Goal: Entertainment & Leisure: Consume media (video, audio)

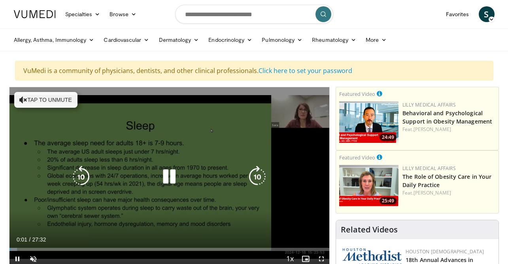
click at [43, 103] on button "Tap to unmute" at bounding box center [45, 100] width 63 height 16
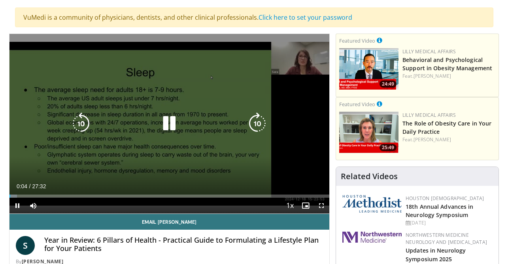
scroll to position [54, 0]
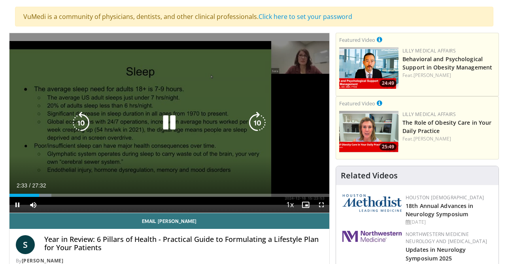
click at [84, 127] on icon "Video Player" at bounding box center [81, 123] width 22 height 22
click at [90, 126] on icon "Video Player" at bounding box center [81, 123] width 22 height 22
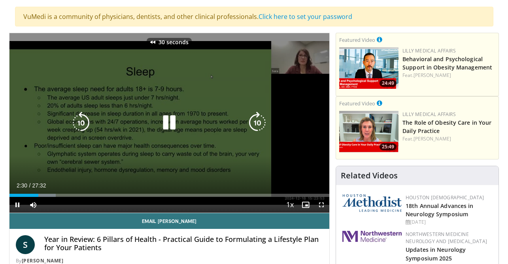
click at [85, 125] on icon "Video Player" at bounding box center [81, 123] width 22 height 22
click at [81, 124] on icon "Video Player" at bounding box center [81, 123] width 22 height 22
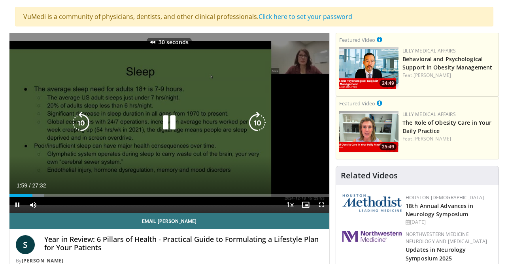
click at [81, 124] on icon "Video Player" at bounding box center [81, 123] width 22 height 22
click at [81, 121] on icon "Video Player" at bounding box center [81, 123] width 22 height 22
click at [84, 121] on icon "Video Player" at bounding box center [81, 123] width 22 height 22
click at [83, 121] on icon "Video Player" at bounding box center [81, 123] width 22 height 22
click at [166, 126] on icon "Video Player" at bounding box center [169, 123] width 22 height 22
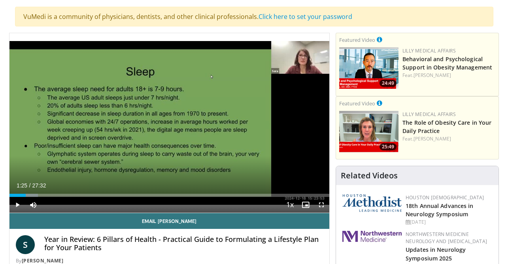
click at [213, 203] on div "Current Time 1:25 / Duration 27:32 Play Skip Backward Skip Forward Mute 0% Load…" at bounding box center [169, 205] width 320 height 16
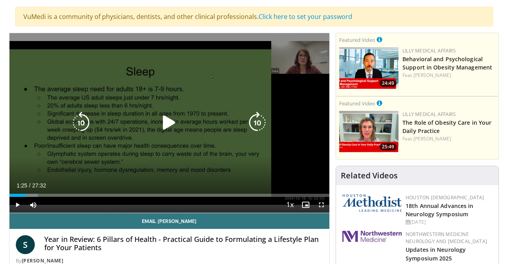
click at [254, 125] on icon "Video Player" at bounding box center [257, 123] width 22 height 22
click at [255, 122] on icon "Video Player" at bounding box center [257, 123] width 22 height 22
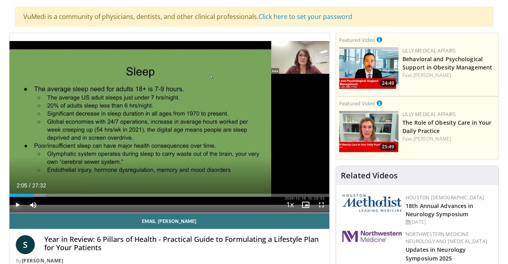
click at [18, 205] on span "Video Player" at bounding box center [17, 205] width 16 height 16
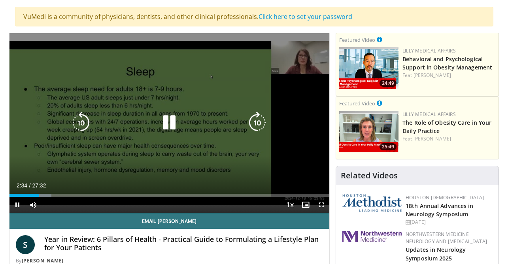
click at [167, 126] on icon "Video Player" at bounding box center [169, 123] width 22 height 22
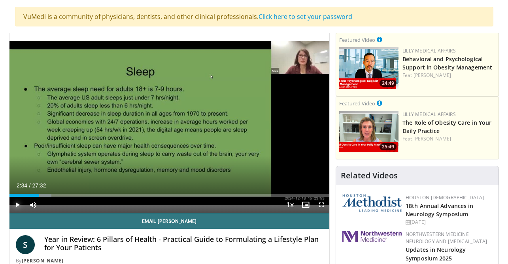
click at [17, 208] on span "Video Player" at bounding box center [17, 205] width 16 height 16
click at [20, 204] on video-js "**********" at bounding box center [169, 123] width 320 height 180
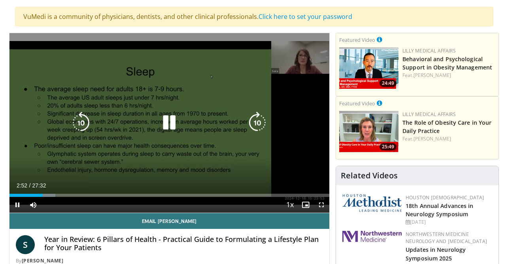
click at [83, 122] on icon "Video Player" at bounding box center [81, 123] width 22 height 22
click at [119, 119] on div "Video Player" at bounding box center [169, 123] width 192 height 16
click at [162, 126] on icon "Video Player" at bounding box center [169, 123] width 22 height 22
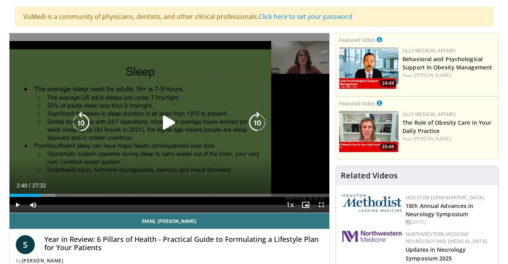
click at [149, 110] on div "30 seconds Tap to unmute" at bounding box center [169, 123] width 320 height 180
click at [156, 121] on div "Video Player" at bounding box center [169, 123] width 192 height 16
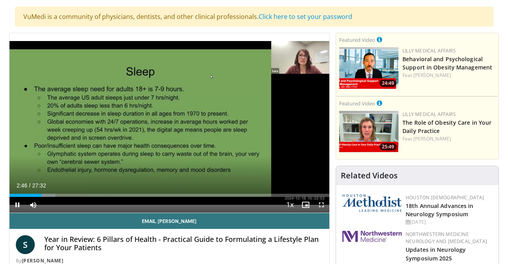
click at [156, 121] on div "30 seconds Tap to unmute" at bounding box center [169, 123] width 320 height 180
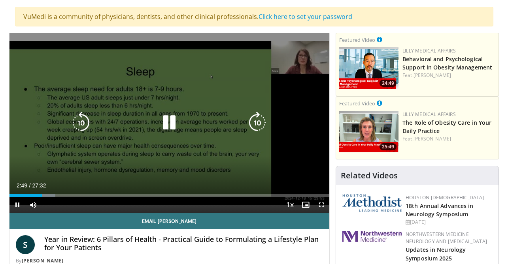
click at [82, 121] on icon "Video Player" at bounding box center [81, 123] width 22 height 22
click at [167, 126] on icon "Video Player" at bounding box center [169, 123] width 22 height 22
click at [167, 127] on div "10 seconds Tap to unmute" at bounding box center [169, 123] width 320 height 180
click at [166, 127] on icon "Video Player" at bounding box center [169, 123] width 22 height 22
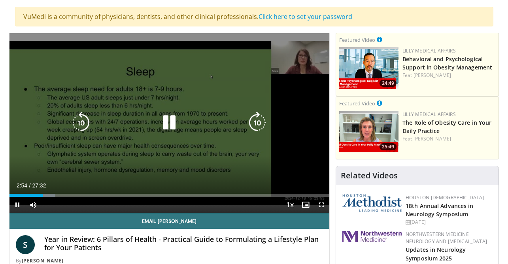
click at [166, 127] on icon "Video Player" at bounding box center [169, 123] width 22 height 22
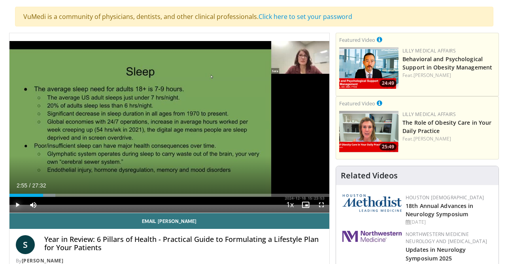
click at [20, 205] on span "Video Player" at bounding box center [17, 205] width 16 height 16
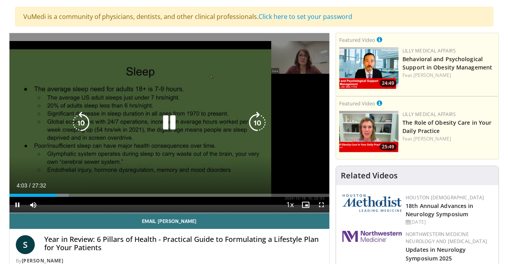
click at [173, 120] on icon "Video Player" at bounding box center [169, 123] width 22 height 22
click at [172, 126] on icon "Video Player" at bounding box center [169, 123] width 22 height 22
click at [170, 127] on icon "Video Player" at bounding box center [169, 123] width 22 height 22
click at [173, 126] on icon "Video Player" at bounding box center [169, 123] width 22 height 22
click at [169, 122] on icon "Video Player" at bounding box center [169, 123] width 22 height 22
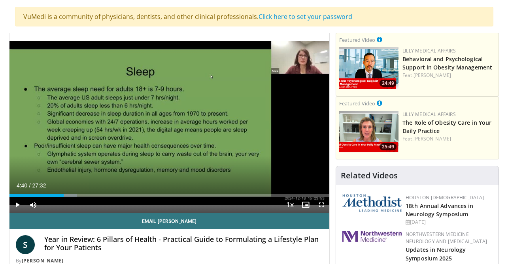
click at [169, 122] on div "10 seconds Tap to unmute" at bounding box center [169, 123] width 320 height 180
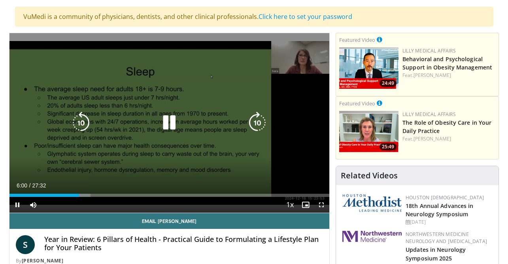
click at [171, 126] on icon "Video Player" at bounding box center [169, 123] width 22 height 22
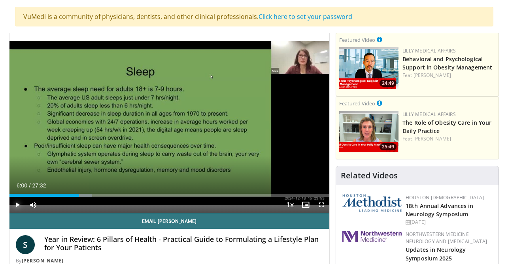
click at [18, 204] on span "Video Player" at bounding box center [17, 205] width 16 height 16
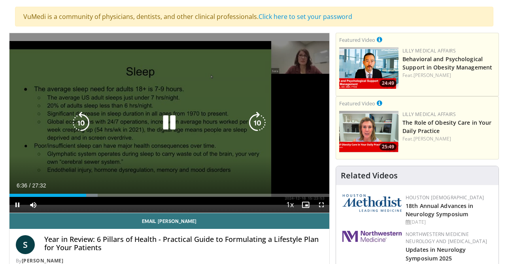
click at [176, 120] on icon "Video Player" at bounding box center [169, 123] width 22 height 22
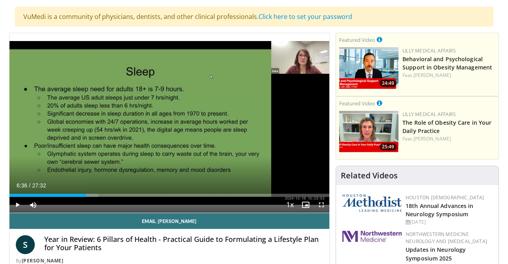
click at [161, 115] on button "Video Player" at bounding box center [169, 123] width 16 height 16
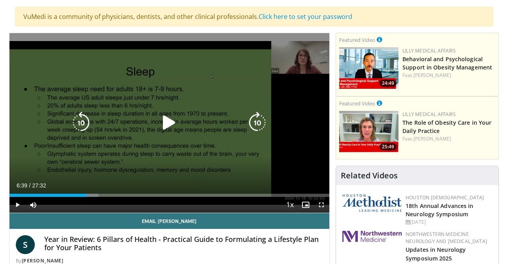
click at [172, 119] on icon "Video Player" at bounding box center [169, 123] width 22 height 22
click at [174, 124] on icon "Video Player" at bounding box center [169, 123] width 22 height 22
click at [77, 120] on icon "Video Player" at bounding box center [81, 123] width 22 height 22
click at [168, 121] on icon "Video Player" at bounding box center [169, 123] width 22 height 22
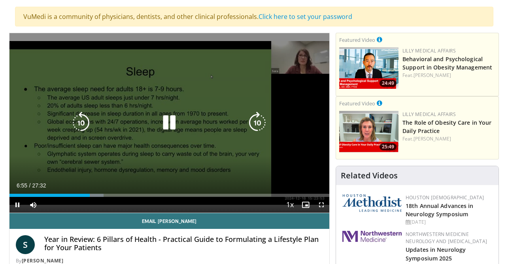
click at [173, 121] on icon "Video Player" at bounding box center [169, 123] width 22 height 22
click at [171, 124] on icon "Video Player" at bounding box center [169, 123] width 22 height 22
click at [170, 124] on icon "Video Player" at bounding box center [169, 123] width 22 height 22
click at [167, 120] on icon "Video Player" at bounding box center [169, 123] width 22 height 22
click at [83, 124] on icon "Video Player" at bounding box center [81, 123] width 22 height 22
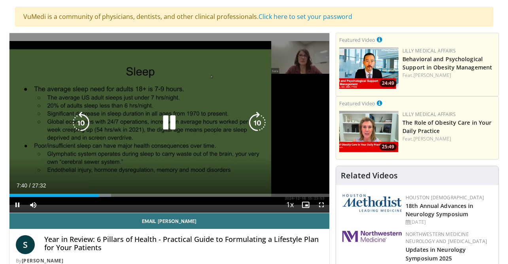
click at [172, 122] on icon "Video Player" at bounding box center [169, 123] width 22 height 22
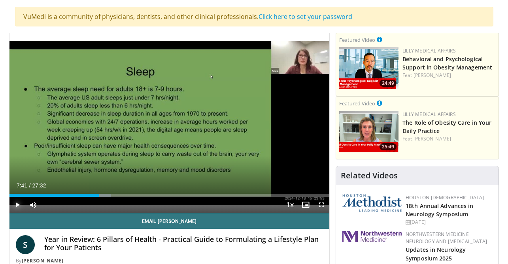
click at [19, 204] on span "Video Player" at bounding box center [17, 205] width 16 height 16
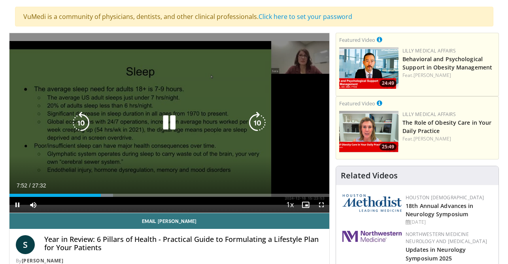
click at [171, 126] on icon "Video Player" at bounding box center [169, 123] width 22 height 22
click at [166, 126] on icon "Video Player" at bounding box center [169, 123] width 22 height 22
click at [174, 120] on icon "Video Player" at bounding box center [169, 123] width 22 height 22
click at [163, 122] on icon "Video Player" at bounding box center [169, 123] width 22 height 22
click at [167, 119] on icon "Video Player" at bounding box center [169, 123] width 22 height 22
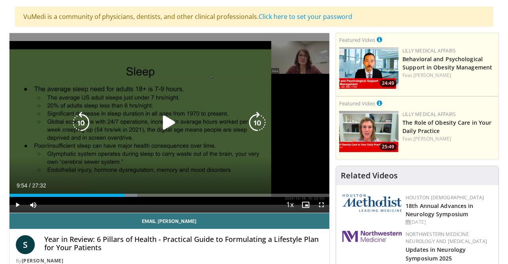
click at [171, 122] on icon "Video Player" at bounding box center [169, 123] width 22 height 22
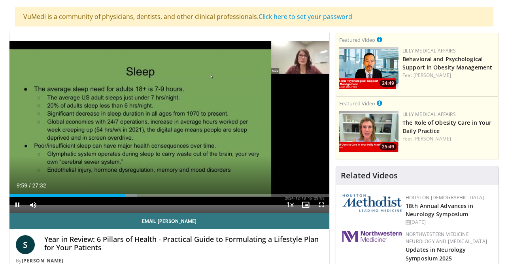
click at [171, 122] on div "10 seconds Tap to unmute" at bounding box center [169, 123] width 320 height 180
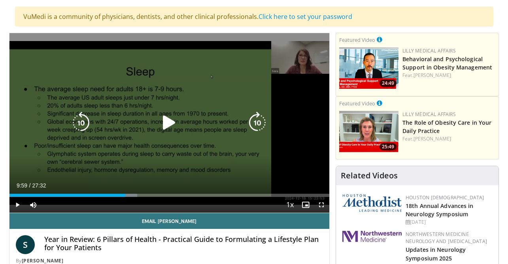
click at [170, 126] on icon "Video Player" at bounding box center [169, 123] width 22 height 22
click at [172, 122] on icon "Video Player" at bounding box center [169, 123] width 22 height 22
click at [81, 127] on icon "Video Player" at bounding box center [81, 123] width 22 height 22
click at [171, 122] on icon "Video Player" at bounding box center [169, 123] width 22 height 22
click at [169, 123] on icon "Video Player" at bounding box center [169, 123] width 22 height 22
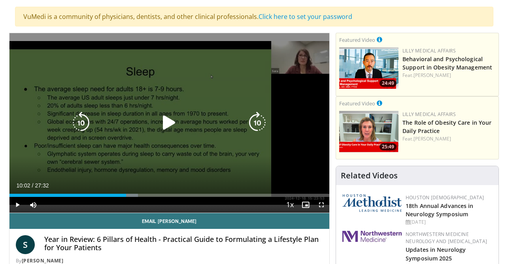
click at [170, 123] on icon "Video Player" at bounding box center [169, 123] width 22 height 22
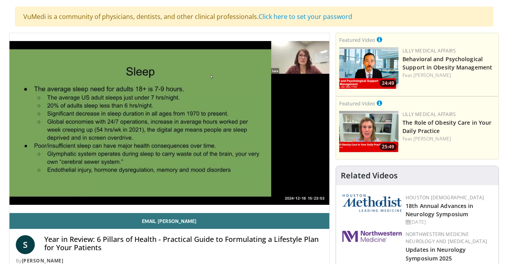
click at [170, 123] on div "10 seconds Tap to unmute" at bounding box center [169, 123] width 320 height 180
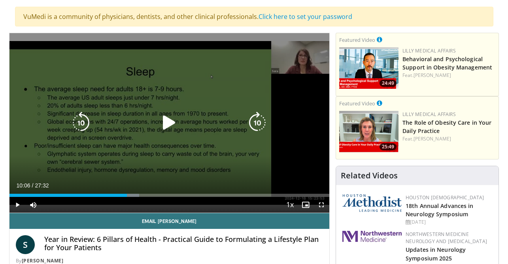
click at [164, 120] on icon "Video Player" at bounding box center [169, 123] width 22 height 22
click at [166, 121] on icon "Video Player" at bounding box center [169, 123] width 22 height 22
click at [170, 115] on icon "Video Player" at bounding box center [169, 123] width 22 height 22
click at [171, 120] on icon "Video Player" at bounding box center [169, 123] width 22 height 22
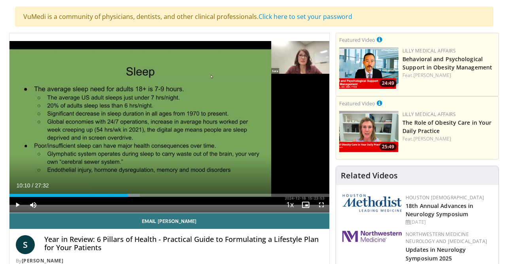
click at [170, 120] on div "10 seconds Tap to unmute" at bounding box center [169, 123] width 320 height 180
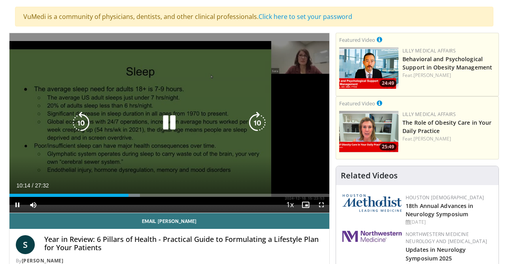
click at [89, 122] on icon "Video Player" at bounding box center [81, 123] width 22 height 22
click at [169, 125] on icon "Video Player" at bounding box center [169, 123] width 22 height 22
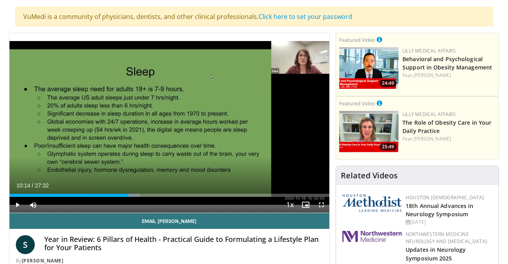
click at [169, 125] on div "10 seconds Tap to unmute" at bounding box center [169, 123] width 320 height 180
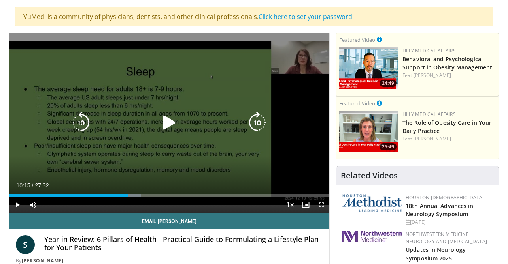
click at [165, 119] on icon "Video Player" at bounding box center [169, 123] width 22 height 22
click at [169, 122] on icon "Video Player" at bounding box center [169, 123] width 22 height 22
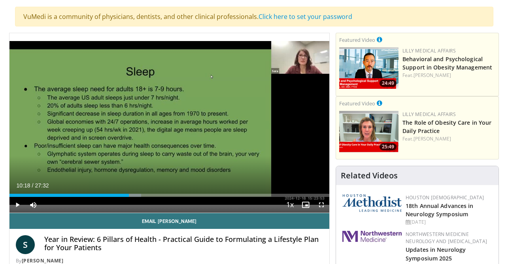
click at [169, 122] on div "10 seconds Tap to unmute" at bounding box center [169, 123] width 320 height 180
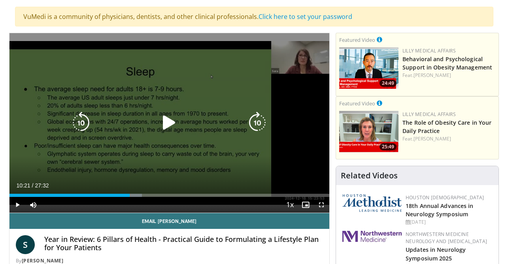
click at [166, 122] on icon "Video Player" at bounding box center [169, 123] width 22 height 22
click at [171, 125] on icon "Video Player" at bounding box center [169, 123] width 22 height 22
click at [168, 121] on icon "Video Player" at bounding box center [169, 123] width 22 height 22
click at [170, 123] on icon "Video Player" at bounding box center [169, 123] width 22 height 22
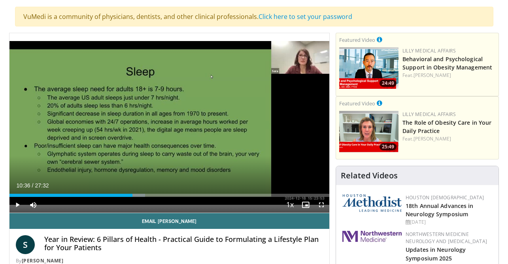
click at [170, 123] on div "10 seconds Tap to unmute" at bounding box center [169, 123] width 320 height 180
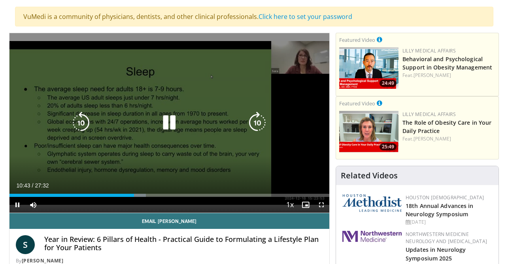
click at [166, 122] on icon "Video Player" at bounding box center [169, 123] width 22 height 22
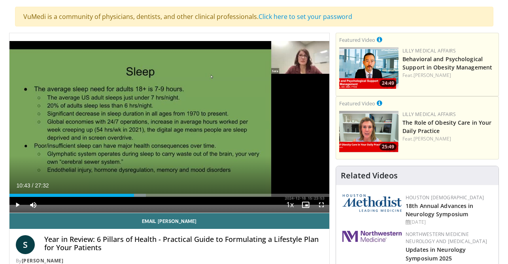
click at [166, 122] on div "10 seconds Tap to unmute" at bounding box center [169, 123] width 320 height 180
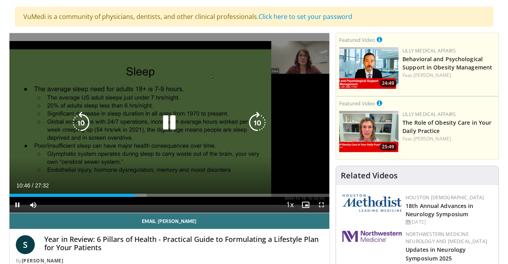
click at [173, 121] on icon "Video Player" at bounding box center [169, 123] width 22 height 22
click at [167, 124] on icon "Video Player" at bounding box center [169, 123] width 22 height 22
click at [169, 123] on icon "Video Player" at bounding box center [169, 123] width 22 height 22
click at [166, 121] on icon "Video Player" at bounding box center [169, 123] width 22 height 22
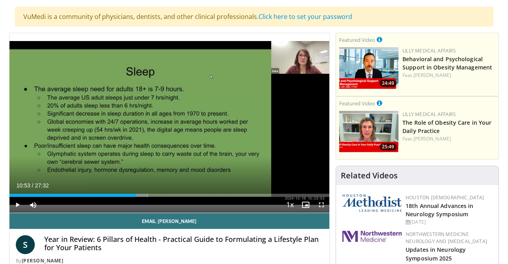
click at [166, 121] on div "10 seconds Tap to unmute" at bounding box center [169, 123] width 320 height 180
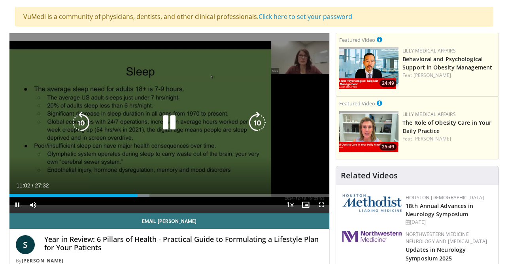
click at [171, 122] on icon "Video Player" at bounding box center [169, 123] width 22 height 22
click at [167, 123] on icon "Video Player" at bounding box center [169, 123] width 22 height 22
click at [171, 121] on icon "Video Player" at bounding box center [169, 123] width 22 height 22
click at [166, 127] on icon "Video Player" at bounding box center [169, 123] width 22 height 22
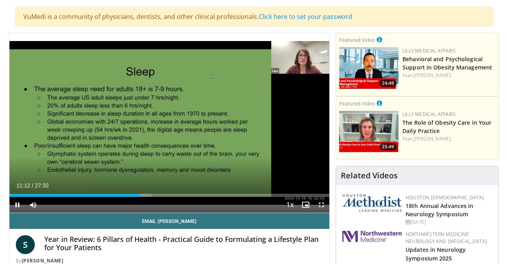
click at [166, 127] on div "10 seconds Tap to unmute" at bounding box center [169, 123] width 320 height 180
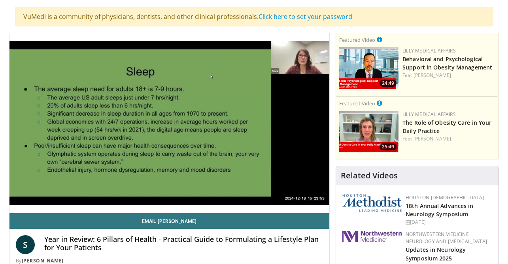
click at [166, 127] on div "10 seconds Tap to unmute" at bounding box center [169, 123] width 320 height 180
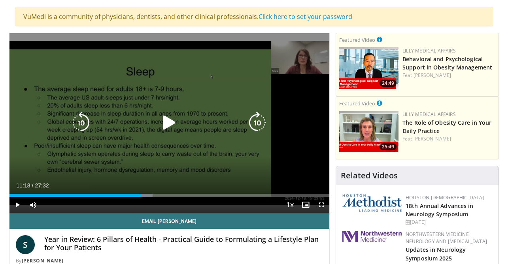
click at [167, 129] on div "10 seconds Tap to unmute" at bounding box center [169, 123] width 320 height 180
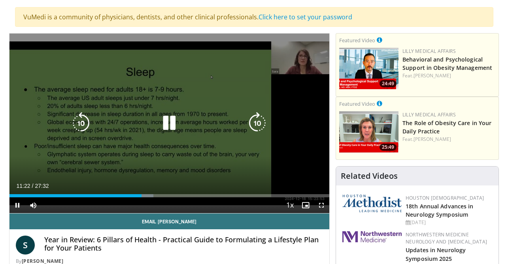
click at [169, 125] on icon "Video Player" at bounding box center [169, 123] width 22 height 22
click at [167, 127] on icon "Video Player" at bounding box center [169, 123] width 22 height 22
click at [167, 126] on icon "Video Player" at bounding box center [169, 123] width 22 height 22
click at [167, 122] on icon "Video Player" at bounding box center [169, 123] width 22 height 22
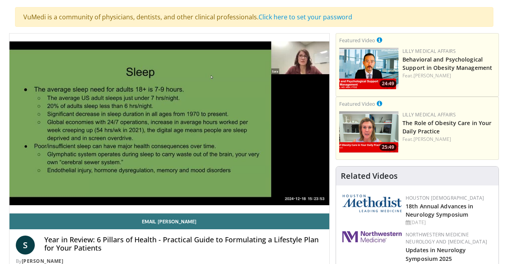
click at [167, 122] on div "10 seconds Tap to unmute" at bounding box center [169, 124] width 320 height 180
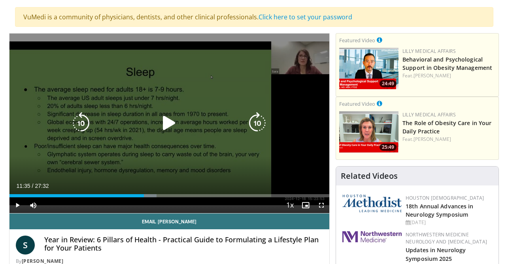
click at [167, 121] on icon "Video Player" at bounding box center [169, 123] width 22 height 22
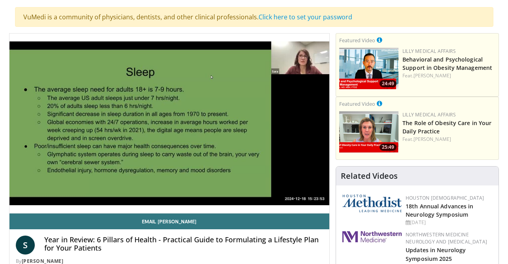
click at [167, 121] on div "10 seconds Tap to unmute" at bounding box center [169, 124] width 320 height 180
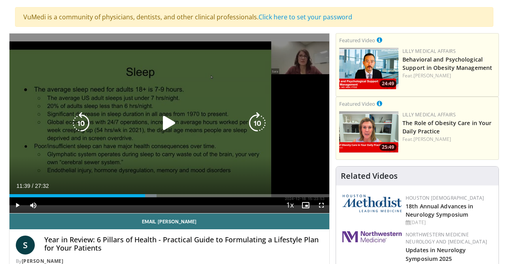
click at [80, 127] on icon "Video Player" at bounding box center [81, 123] width 22 height 22
click at [169, 122] on icon "Video Player" at bounding box center [169, 123] width 22 height 22
click at [169, 124] on icon "Video Player" at bounding box center [169, 123] width 22 height 22
drag, startPoint x: 186, startPoint y: 155, endPoint x: 186, endPoint y: 160, distance: 4.4
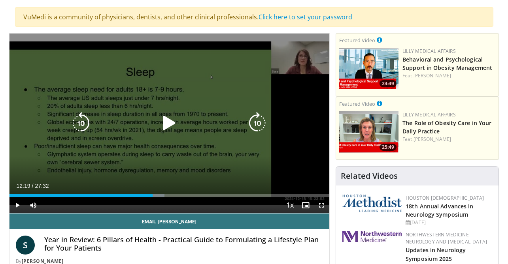
click at [186, 154] on div "20 seconds Tap to unmute" at bounding box center [169, 124] width 320 height 180
drag, startPoint x: 173, startPoint y: 119, endPoint x: 177, endPoint y: 117, distance: 4.6
click at [173, 117] on icon "Video Player" at bounding box center [169, 123] width 22 height 22
click at [173, 129] on icon "Video Player" at bounding box center [169, 123] width 22 height 22
click at [173, 128] on icon "Video Player" at bounding box center [169, 123] width 22 height 22
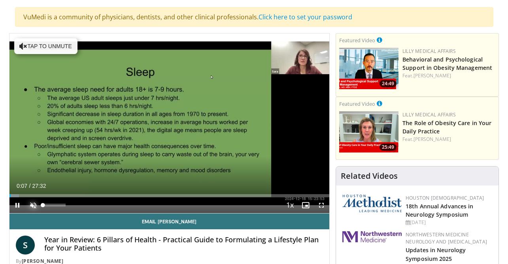
click at [32, 207] on span "Video Player" at bounding box center [33, 206] width 16 height 16
click at [101, 201] on div "Current Time 0:12 / Duration 27:32 Pause Skip Backward Skip Forward Mute 0% Loa…" at bounding box center [169, 206] width 320 height 16
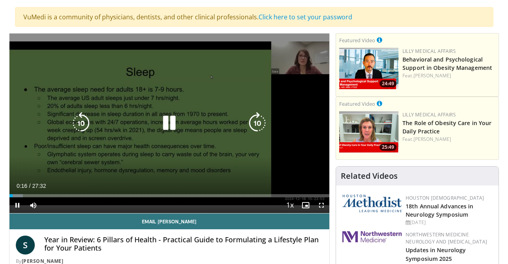
click at [256, 125] on icon "Video Player" at bounding box center [257, 123] width 22 height 22
click at [255, 125] on icon "Video Player" at bounding box center [257, 123] width 22 height 22
drag, startPoint x: 254, startPoint y: 125, endPoint x: 251, endPoint y: 121, distance: 5.3
click at [254, 124] on icon "Video Player" at bounding box center [257, 123] width 22 height 22
click at [251, 121] on icon "Video Player" at bounding box center [257, 123] width 22 height 22
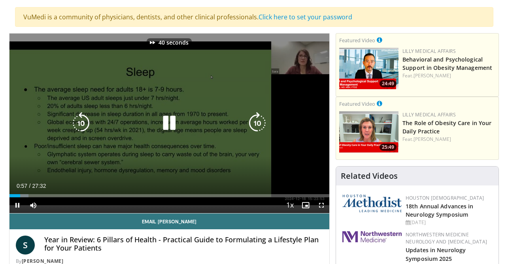
click at [251, 121] on icon "Video Player" at bounding box center [257, 123] width 22 height 22
click at [250, 120] on icon "Video Player" at bounding box center [257, 123] width 22 height 22
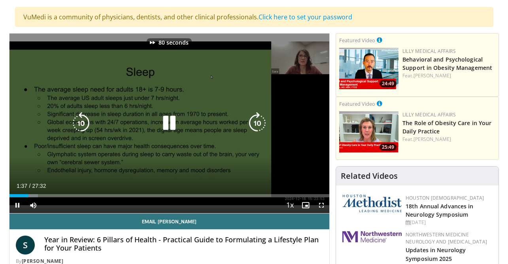
click at [250, 120] on icon "Video Player" at bounding box center [257, 123] width 22 height 22
click at [249, 118] on icon "Video Player" at bounding box center [257, 123] width 22 height 22
click at [249, 117] on icon "Video Player" at bounding box center [257, 123] width 22 height 22
click at [249, 116] on icon "Video Player" at bounding box center [257, 123] width 22 height 22
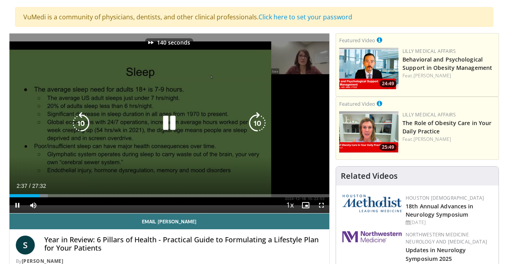
click at [249, 112] on icon "Video Player" at bounding box center [257, 123] width 22 height 22
click at [249, 111] on div "140 seconds Tap to unmute" at bounding box center [169, 124] width 320 height 180
click at [249, 110] on div "150 seconds Tap to unmute" at bounding box center [169, 124] width 320 height 180
click at [260, 124] on icon "Video Player" at bounding box center [257, 123] width 22 height 22
click at [260, 123] on icon "Video Player" at bounding box center [257, 123] width 22 height 22
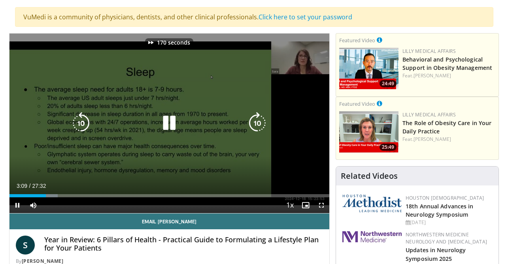
click at [260, 122] on icon "Video Player" at bounding box center [257, 123] width 22 height 22
click at [260, 119] on icon "Video Player" at bounding box center [257, 123] width 22 height 22
click at [260, 116] on icon "Video Player" at bounding box center [257, 123] width 22 height 22
click at [260, 115] on icon "Video Player" at bounding box center [257, 123] width 22 height 22
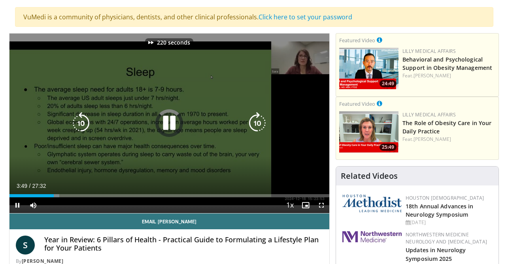
click at [259, 113] on icon "Video Player" at bounding box center [257, 123] width 22 height 22
click at [258, 111] on div "230 seconds Tap to unmute" at bounding box center [169, 124] width 320 height 180
click at [258, 109] on div "230 seconds Tap to unmute" at bounding box center [169, 124] width 320 height 180
click at [256, 124] on icon "Video Player" at bounding box center [257, 123] width 22 height 22
click at [260, 122] on icon "Video Player" at bounding box center [257, 123] width 22 height 22
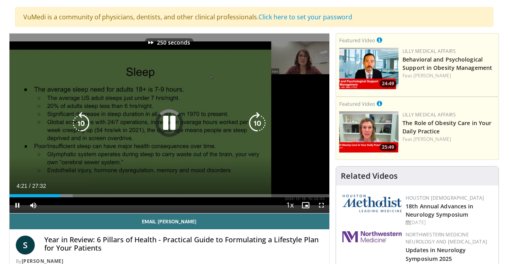
click at [260, 122] on icon "Video Player" at bounding box center [257, 123] width 22 height 22
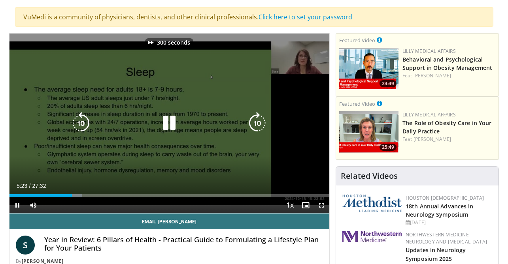
click at [260, 122] on icon "Video Player" at bounding box center [257, 123] width 22 height 22
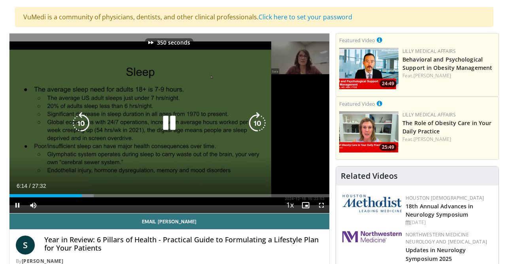
click at [260, 122] on icon "Video Player" at bounding box center [257, 123] width 22 height 22
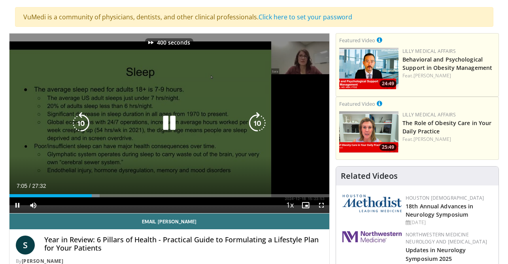
click at [260, 122] on icon "Video Player" at bounding box center [257, 123] width 22 height 22
click at [260, 123] on icon "Video Player" at bounding box center [257, 123] width 22 height 22
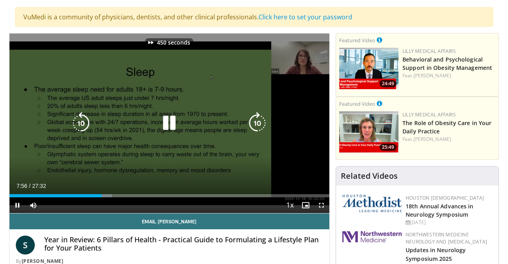
click at [260, 123] on icon "Video Player" at bounding box center [257, 123] width 22 height 22
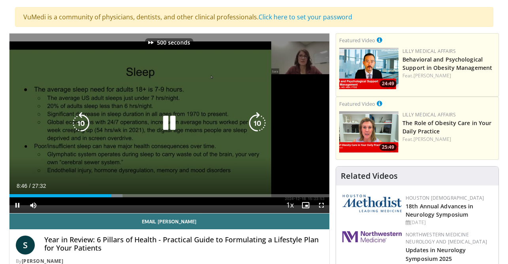
click at [260, 123] on icon "Video Player" at bounding box center [257, 123] width 22 height 22
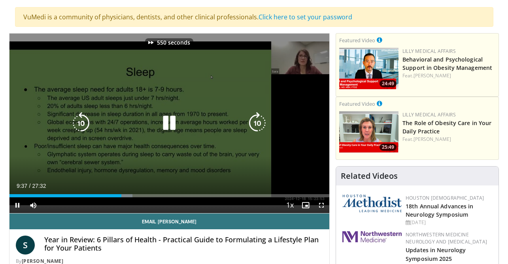
click at [260, 123] on icon "Video Player" at bounding box center [257, 123] width 22 height 22
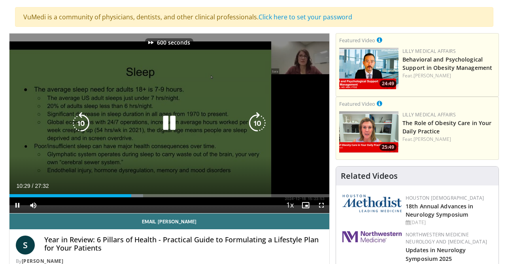
click at [260, 123] on icon "Video Player" at bounding box center [257, 123] width 22 height 22
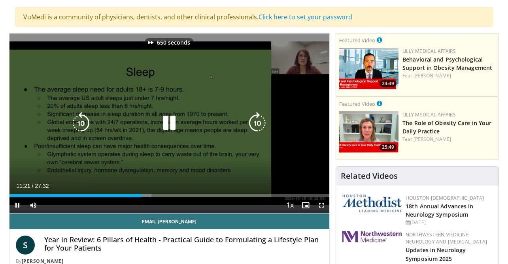
click at [260, 123] on icon "Video Player" at bounding box center [257, 123] width 22 height 22
click at [254, 125] on icon "Video Player" at bounding box center [257, 123] width 22 height 22
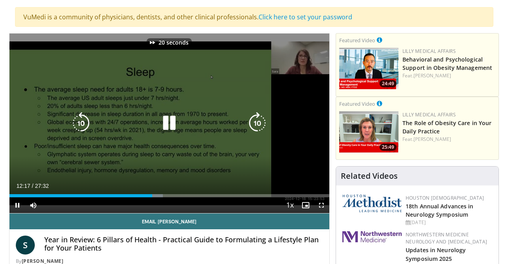
click at [254, 125] on icon "Video Player" at bounding box center [257, 123] width 22 height 22
click at [175, 120] on icon "Video Player" at bounding box center [169, 123] width 22 height 22
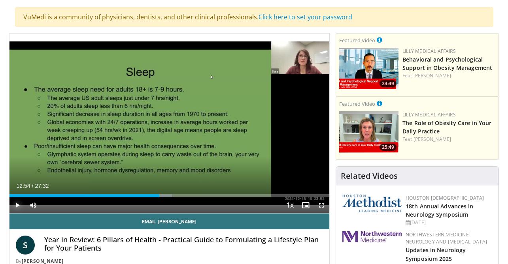
click at [20, 204] on span "Video Player" at bounding box center [17, 206] width 16 height 16
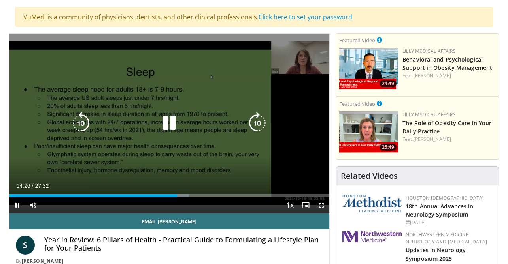
click at [169, 127] on icon "Video Player" at bounding box center [169, 123] width 22 height 22
click at [171, 125] on icon "Video Player" at bounding box center [169, 123] width 22 height 22
click at [170, 123] on icon "Video Player" at bounding box center [169, 123] width 22 height 22
